Goal: Entertainment & Leisure: Consume media (video, audio)

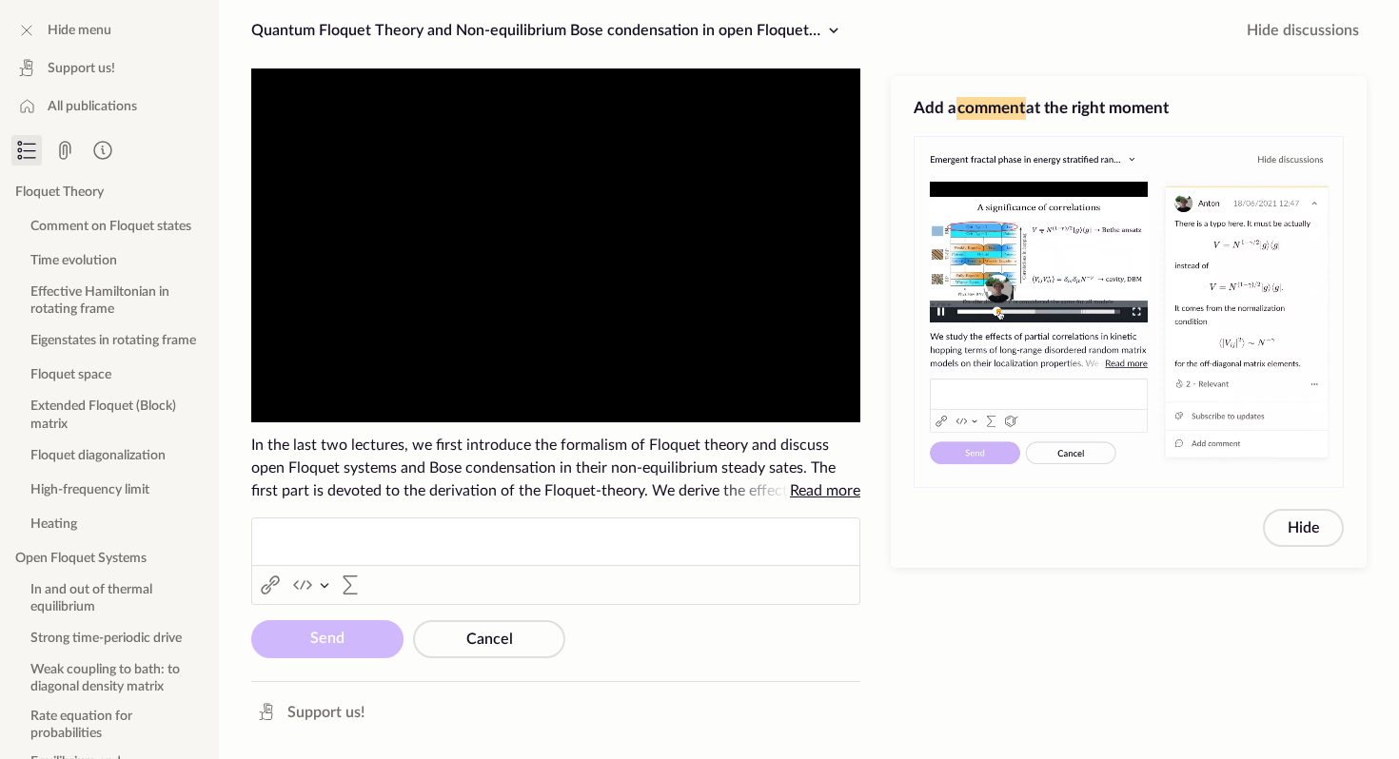
click at [583, 286] on video "To view this video please enable JavaScript, and consider upgrading to a web br…" at bounding box center [555, 246] width 609 height 354
click at [556, 246] on video "To view this video please enable JavaScript, and consider upgrading to a web br…" at bounding box center [555, 246] width 609 height 354
